Goal: Information Seeking & Learning: Learn about a topic

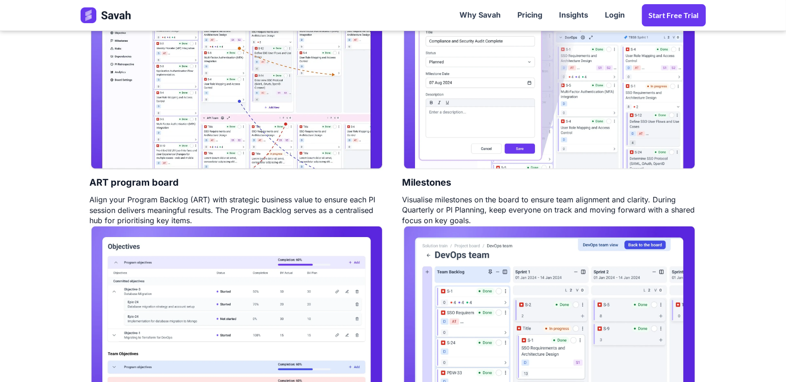
scroll to position [463, 0]
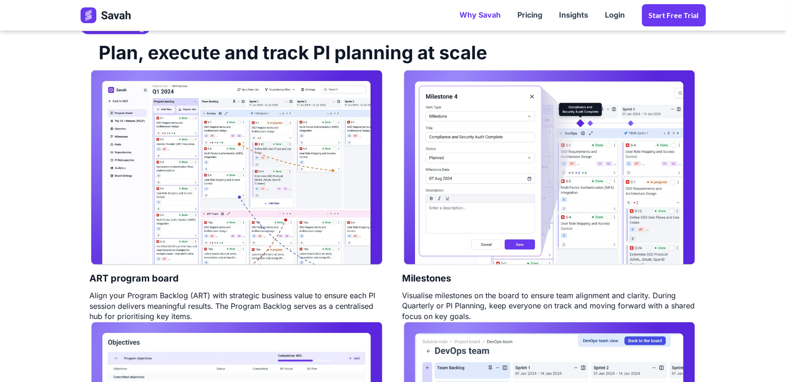
click at [474, 17] on link "Why Savah" at bounding box center [481, 15] width 58 height 29
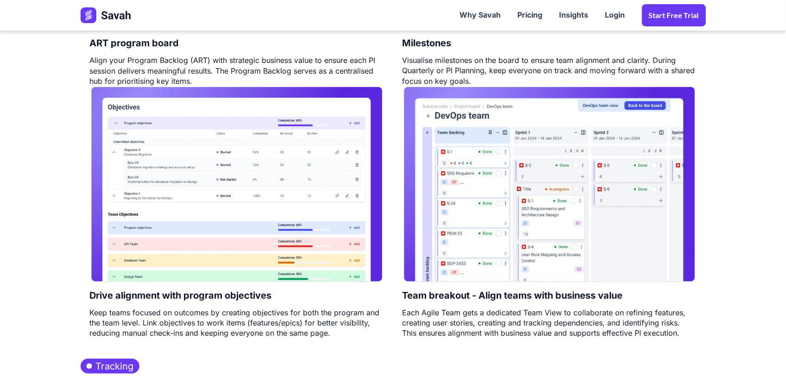
scroll to position [695, 0]
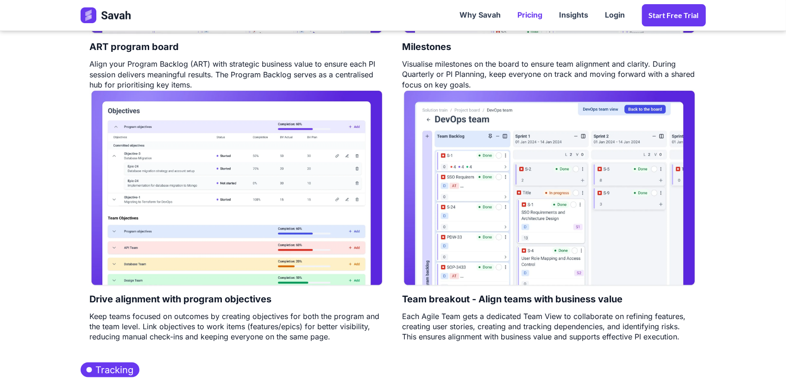
click at [539, 15] on link "Pricing" at bounding box center [531, 15] width 42 height 29
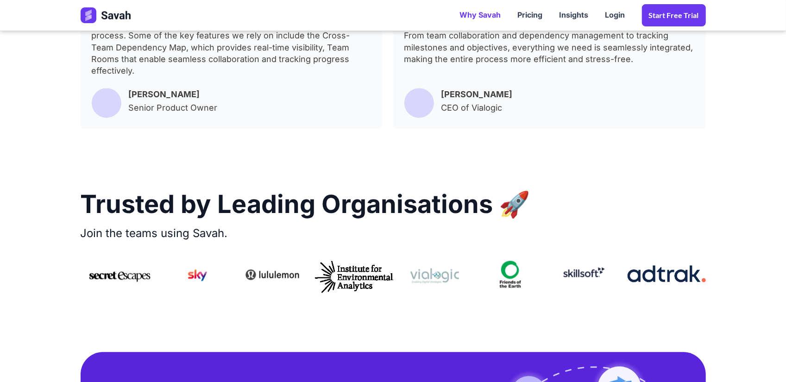
scroll to position [1112, 0]
